Goal: Information Seeking & Learning: Find specific fact

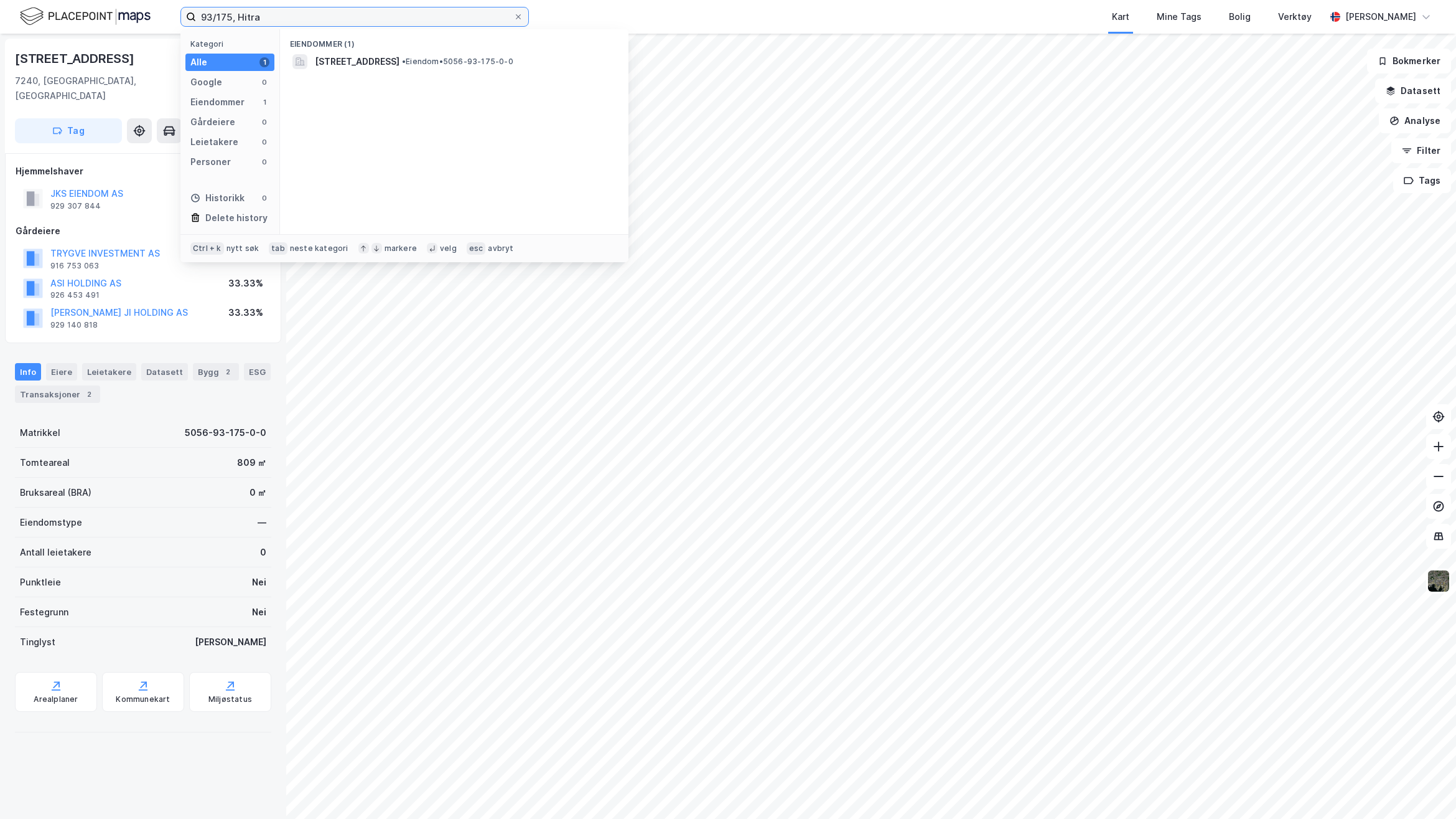
drag, startPoint x: 282, startPoint y: 20, endPoint x: 125, endPoint y: 14, distance: 157.1
click at [125, 14] on div "93/175, Hitra Kategori Alle 1 Google 0 Eiendommer 1 Gårdeiere 0 Leietakere 0 Pe…" at bounding box center [728, 17] width 1456 height 34
click at [516, 61] on span "• Eiendom • 5021-283-137-0-0" at bounding box center [458, 61] width 114 height 10
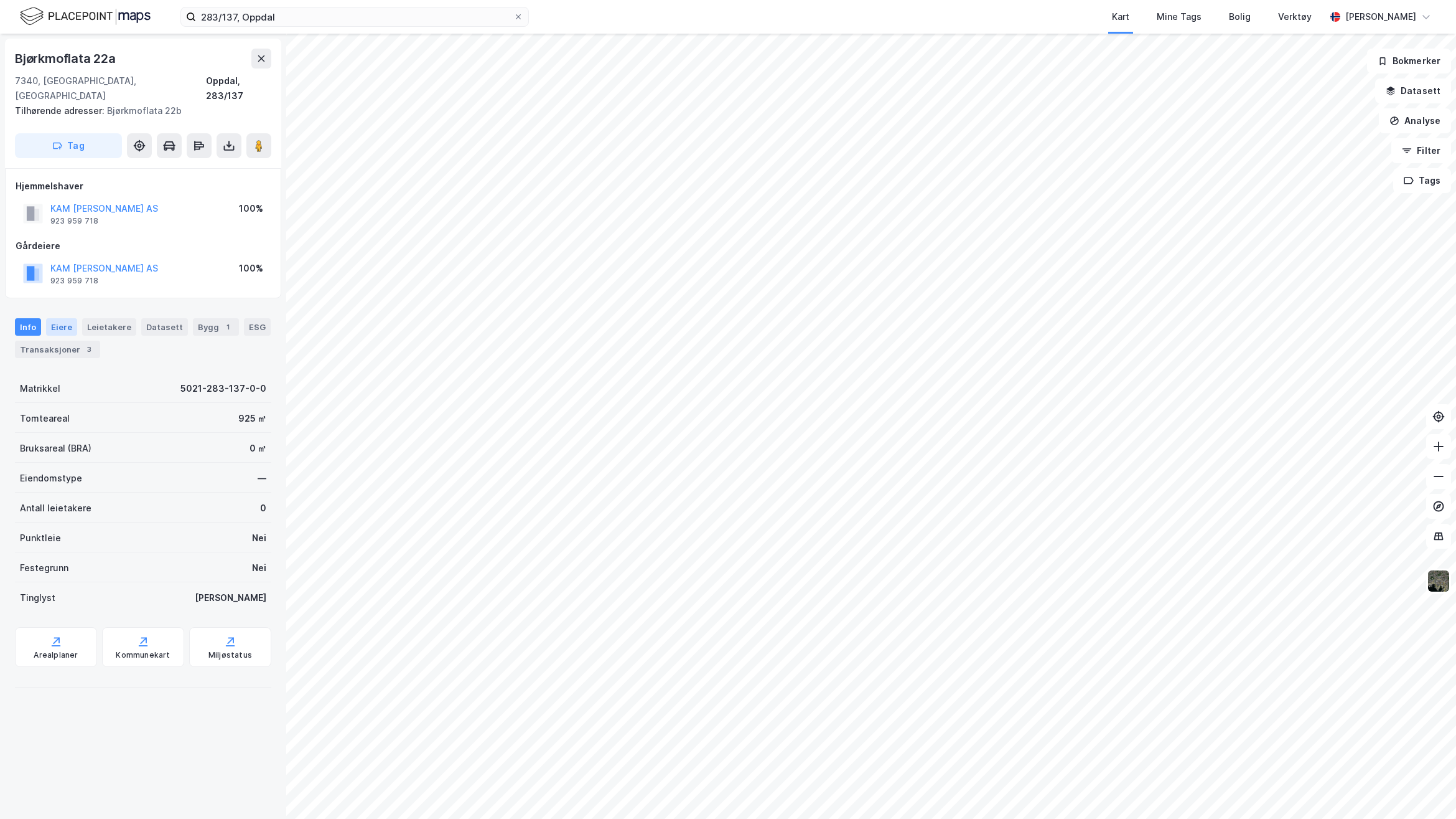
click at [61, 318] on div "Eiere" at bounding box center [61, 327] width 31 height 18
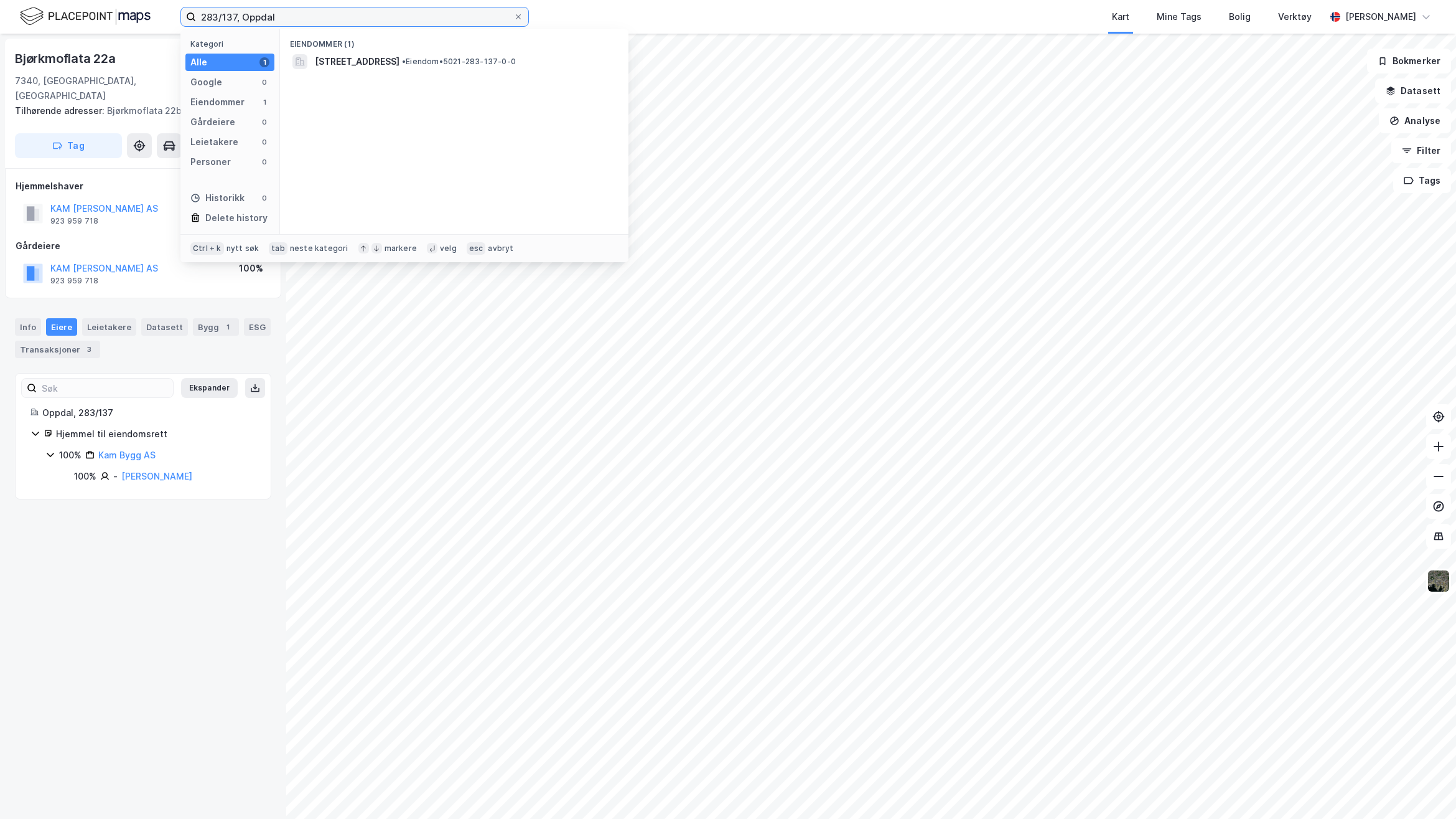
drag, startPoint x: 290, startPoint y: 17, endPoint x: 183, endPoint y: 16, distance: 107.0
click at [183, 16] on label "283/137, Oppdal" at bounding box center [355, 16] width 348 height 20
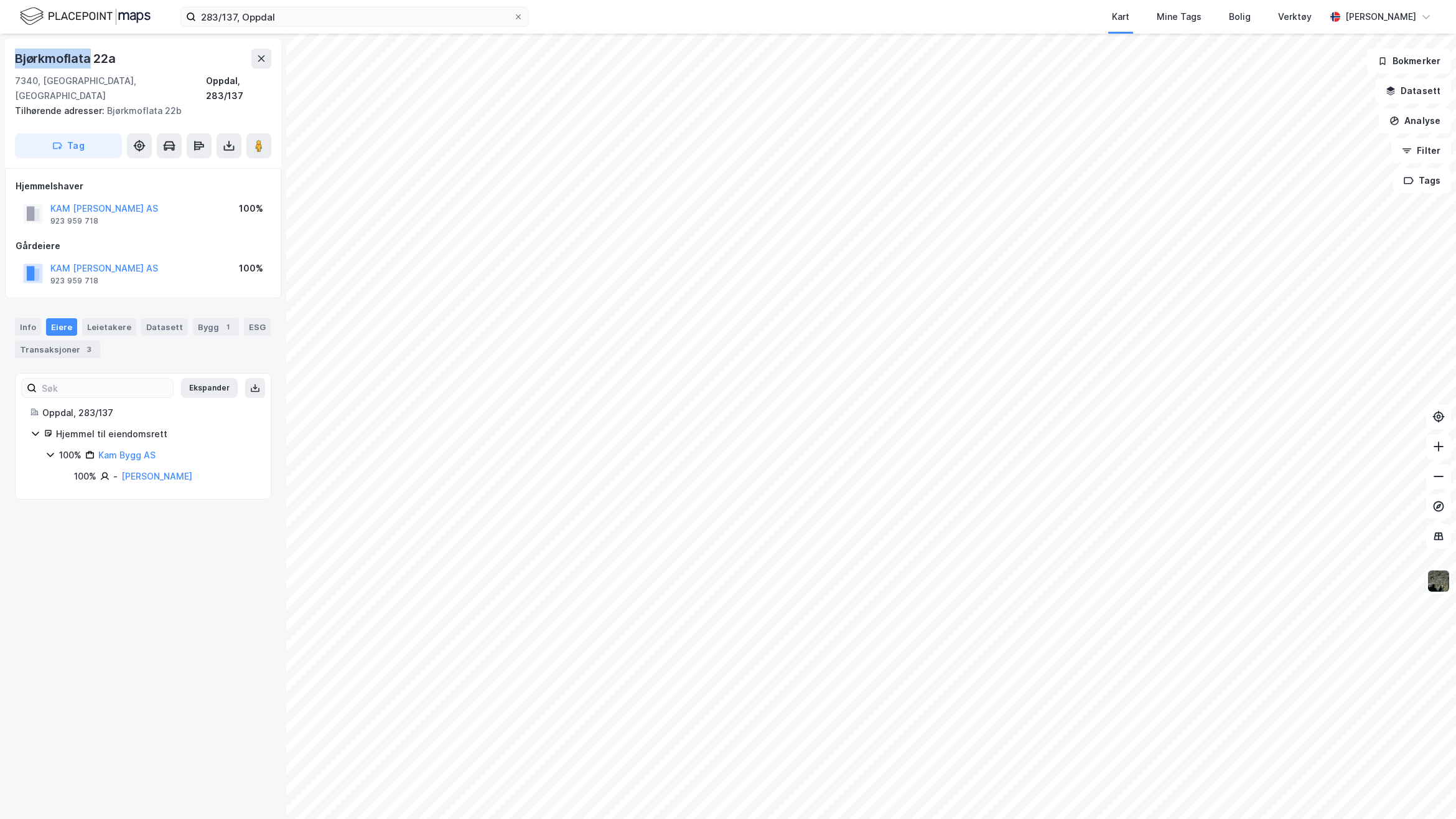
drag, startPoint x: 88, startPoint y: 57, endPoint x: 10, endPoint y: 58, distance: 78.0
click at [10, 58] on div "Bjørkmoflata 22a 7340, [GEOGRAPHIC_DATA], Trøndelag Oppdal, 283/137 Tilhørende …" at bounding box center [143, 104] width 277 height 130
copy div "Bjørkmoflata"
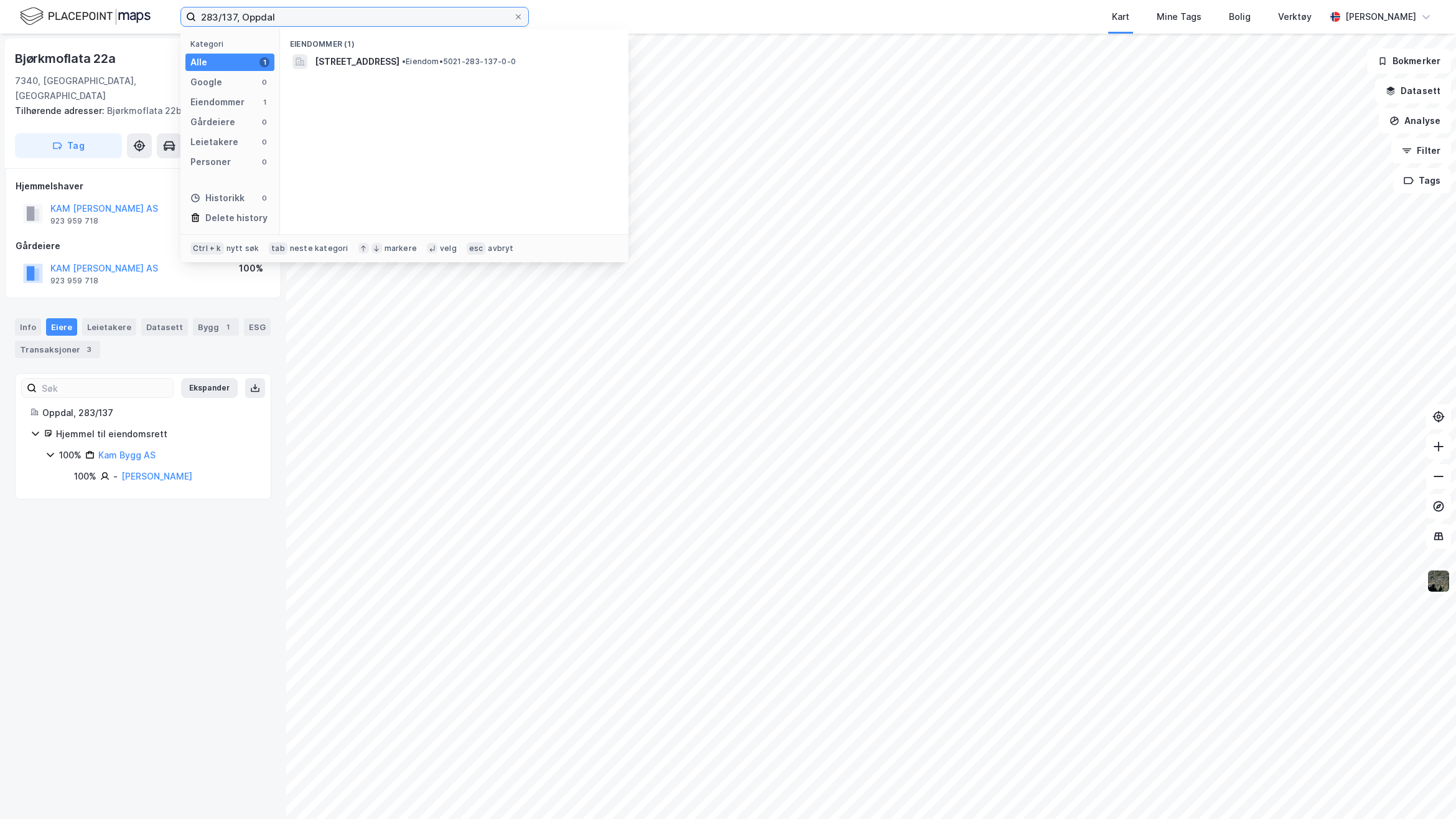
drag, startPoint x: 312, startPoint y: 12, endPoint x: 164, endPoint y: 7, distance: 148.1
click at [164, 7] on div "283/137, Oppdal Kategori Alle 1 Google 0 Eiendommer 1 Gårdeiere 0 Leietakere 0 …" at bounding box center [728, 17] width 1456 height 34
paste input "Bjørkmoflata"
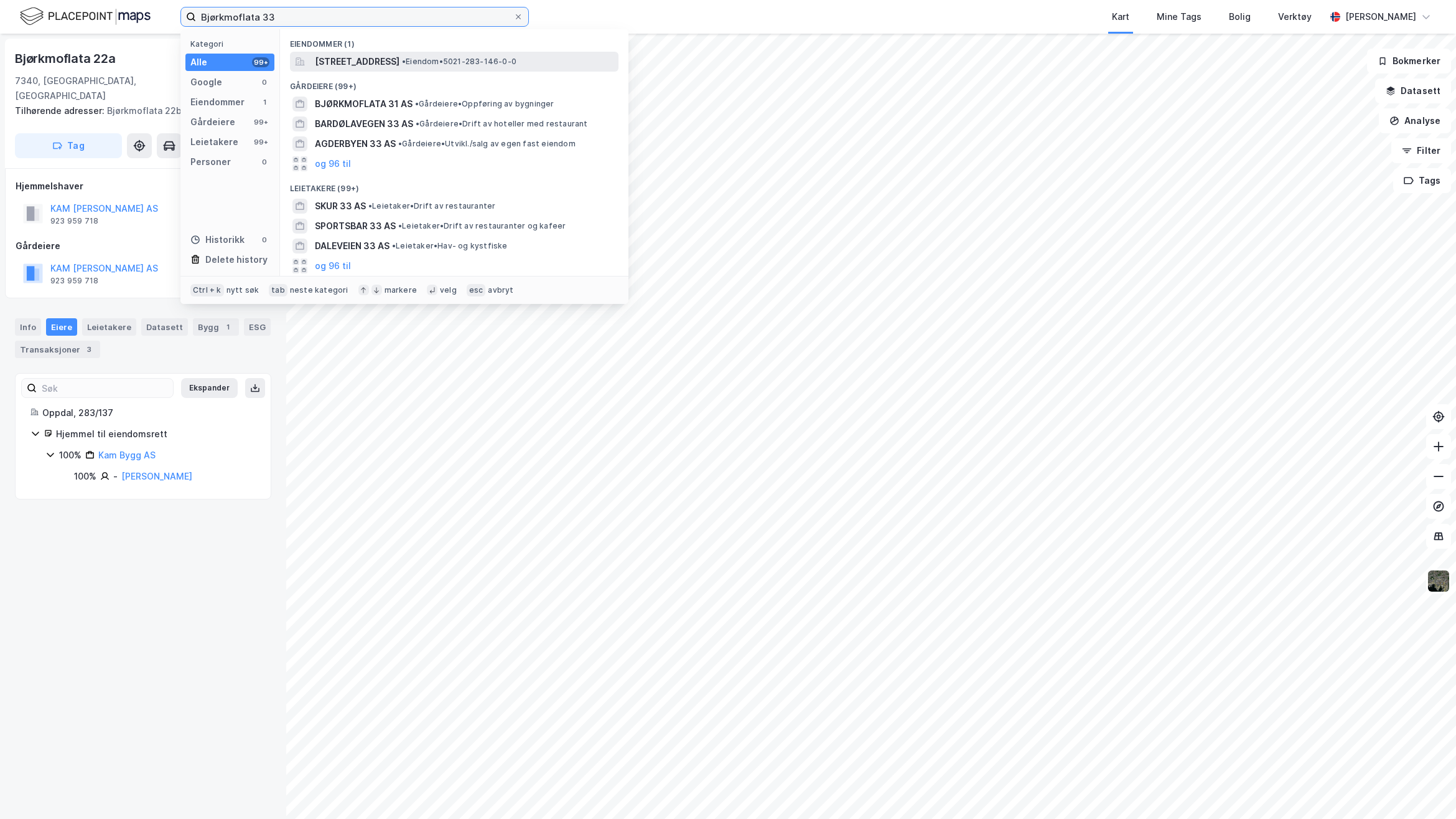
type input "Bjørkmoflata 33"
click at [364, 59] on span "[STREET_ADDRESS]" at bounding box center [358, 62] width 85 height 15
